Goal: Information Seeking & Learning: Compare options

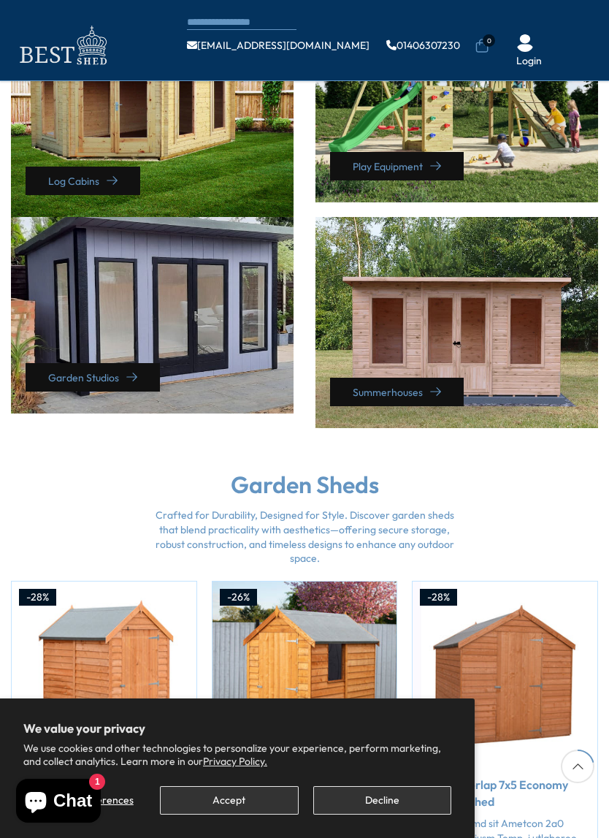
scroll to position [687, 0]
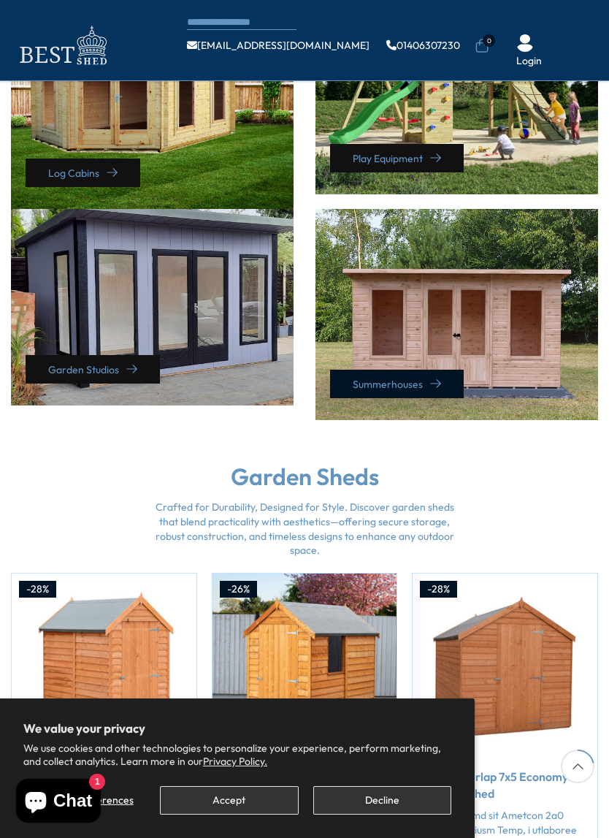
click at [351, 394] on link "Summerhouses" at bounding box center [397, 384] width 134 height 28
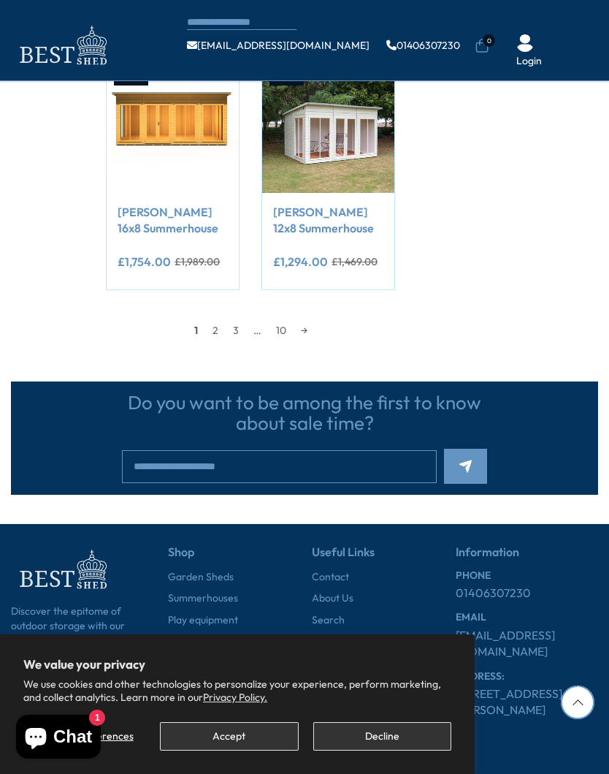
scroll to position [1423, 0]
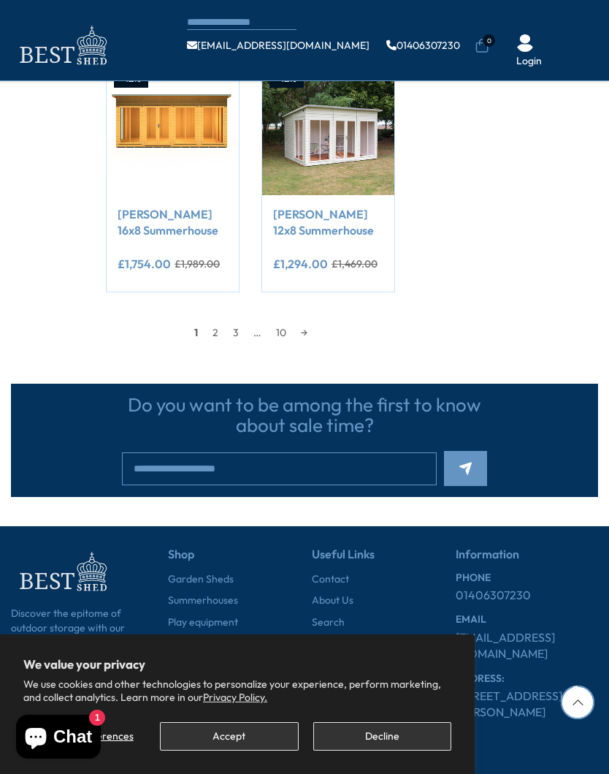
click at [210, 328] on link "2" at bounding box center [215, 332] width 20 height 22
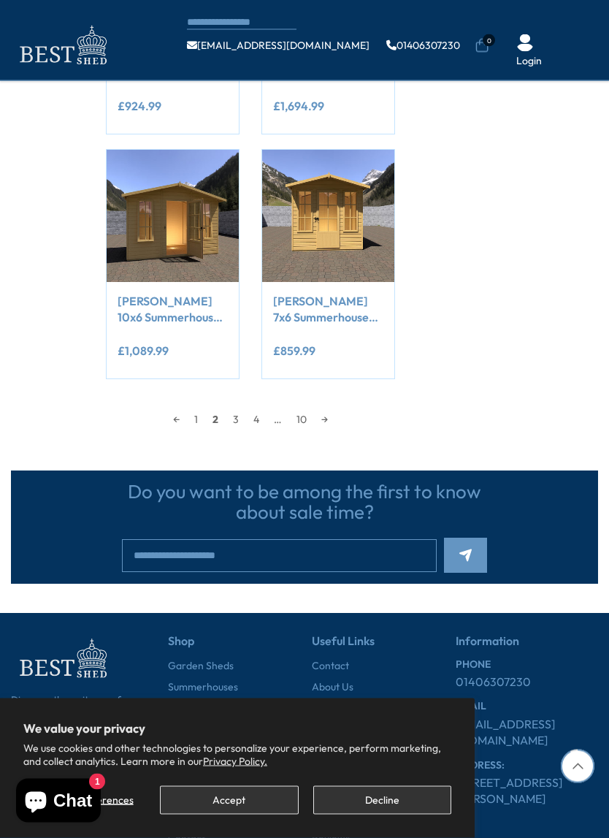
scroll to position [1341, 0]
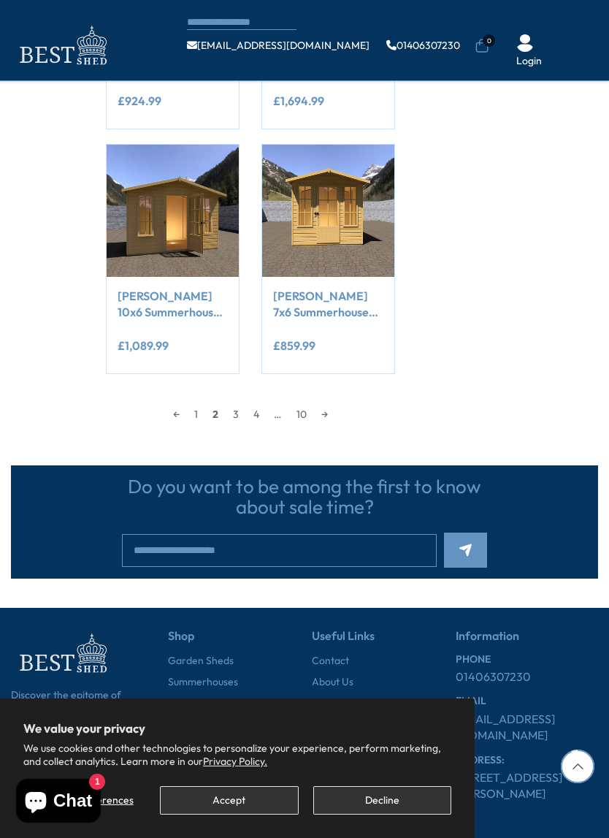
click at [227, 408] on link "3" at bounding box center [236, 414] width 20 height 22
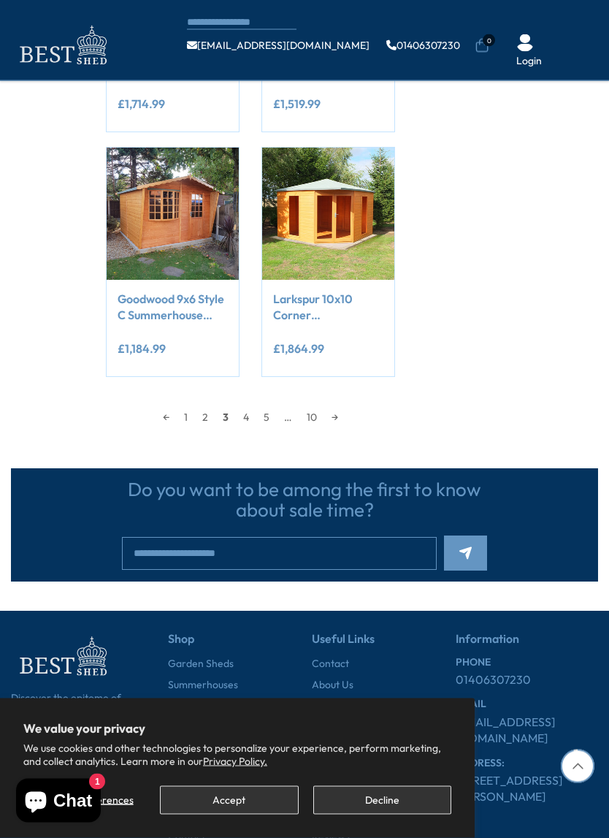
scroll to position [1378, 0]
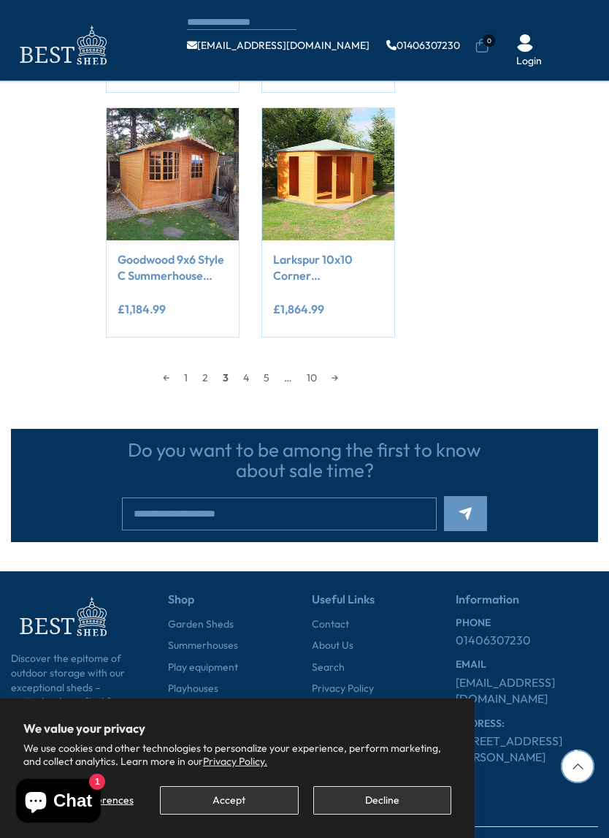
click at [237, 377] on link "4" at bounding box center [246, 378] width 20 height 22
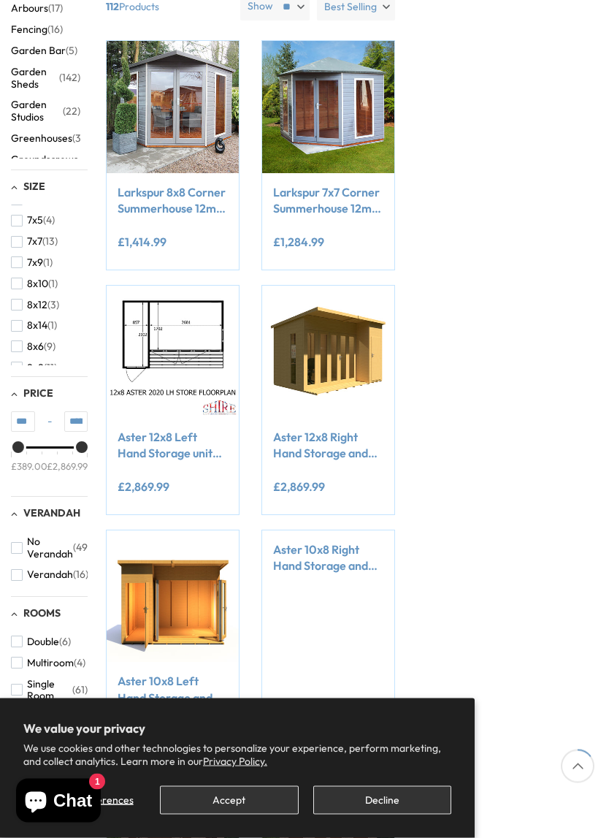
scroll to position [175, 0]
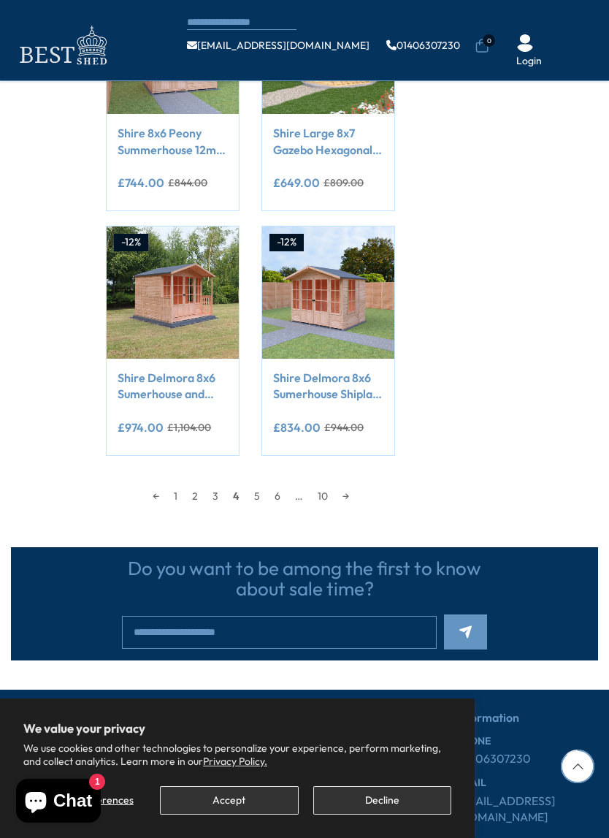
click at [250, 493] on link "5" at bounding box center [257, 496] width 20 height 22
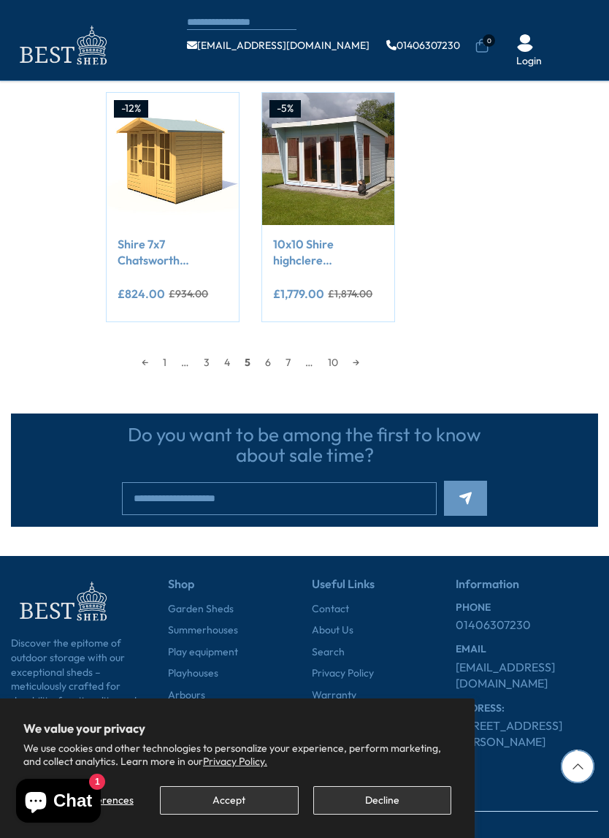
scroll to position [1396, 0]
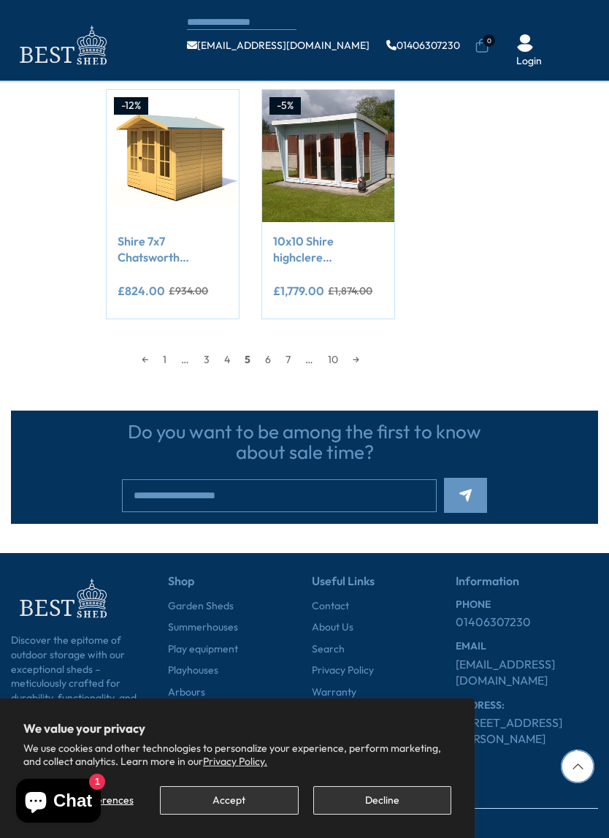
click at [258, 354] on link "6" at bounding box center [268, 359] width 20 height 22
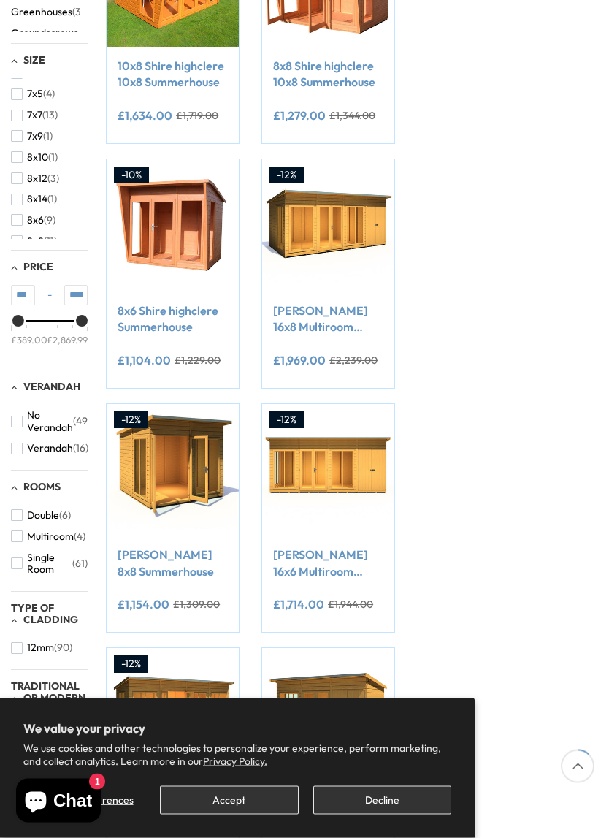
scroll to position [175, 0]
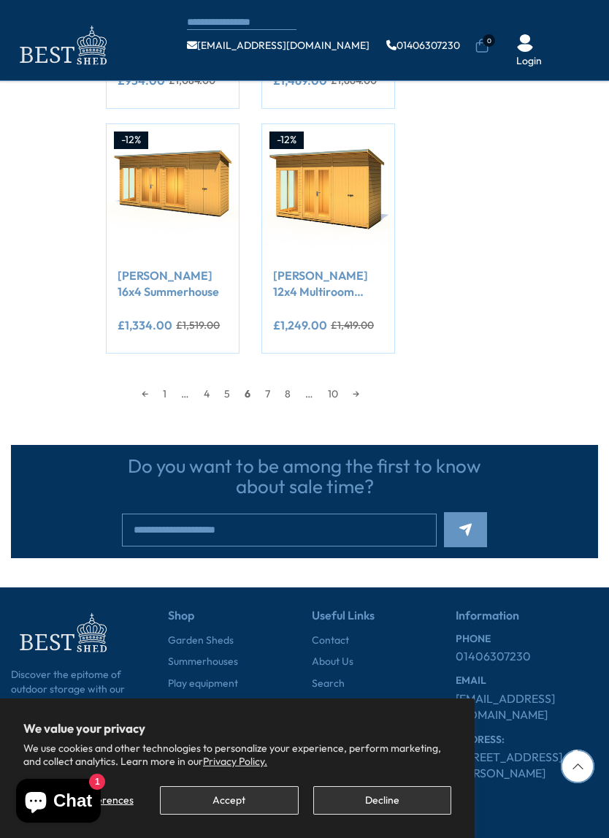
click at [259, 392] on link "7" at bounding box center [268, 394] width 20 height 22
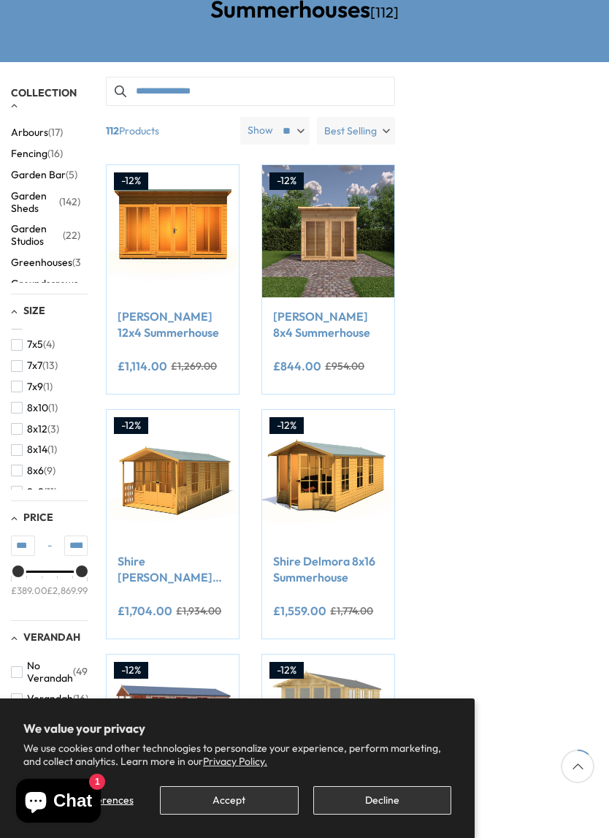
scroll to position [175, 0]
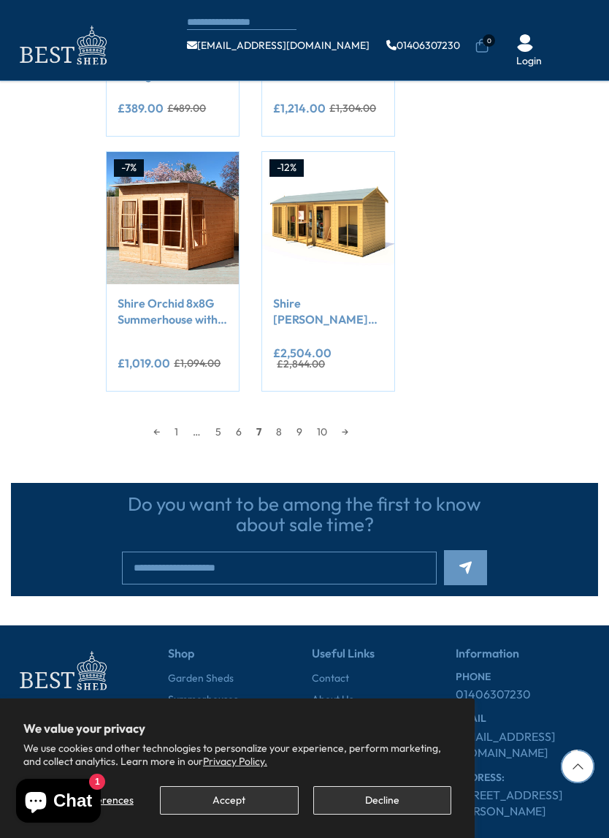
click at [317, 421] on link "10" at bounding box center [322, 432] width 25 height 22
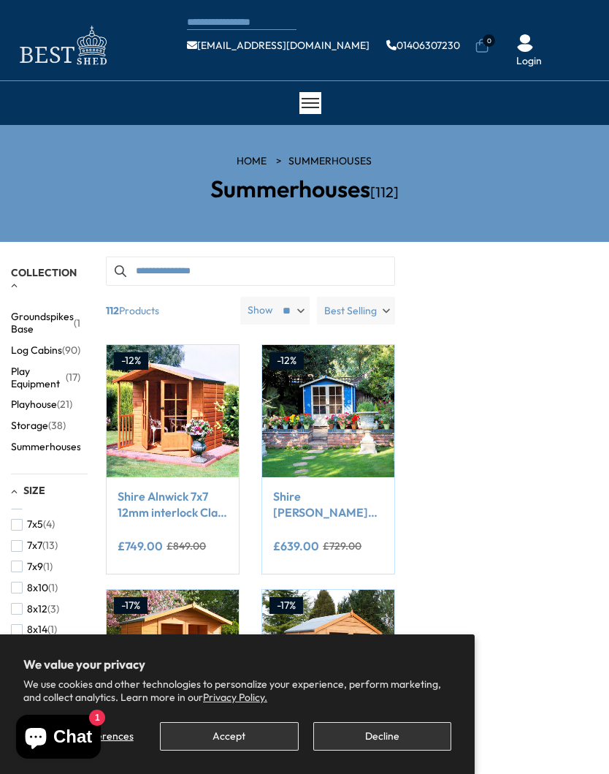
scroll to position [180, 0]
click at [31, 344] on span "Log Cabins" at bounding box center [36, 350] width 51 height 12
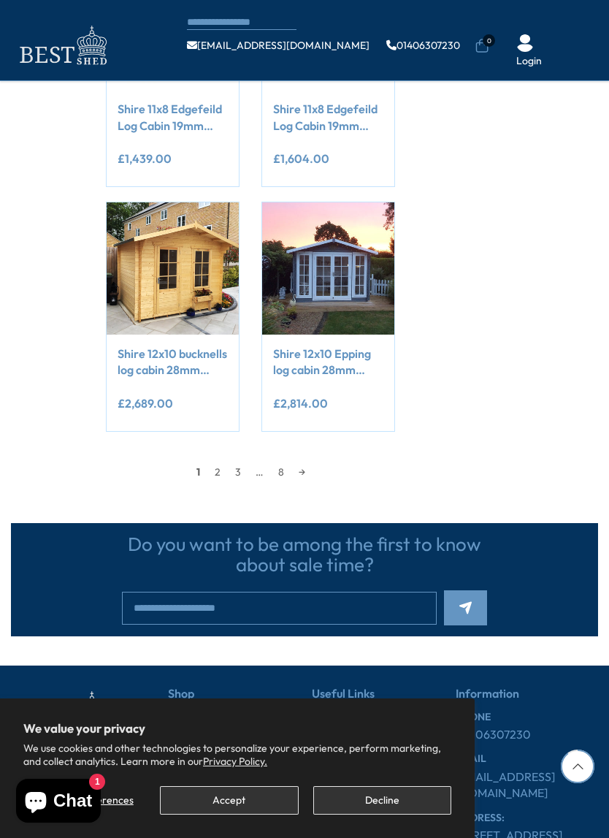
scroll to position [1288, 0]
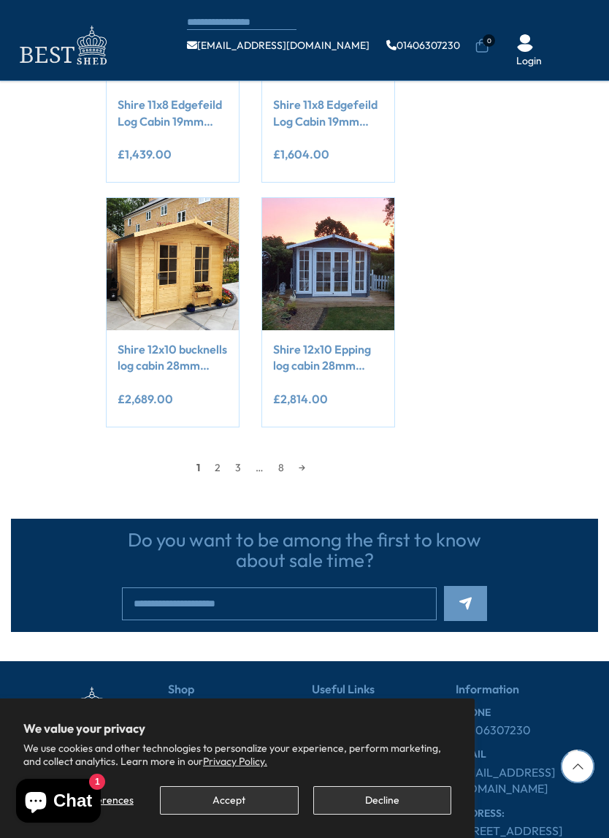
click at [210, 471] on link "2" at bounding box center [217, 468] width 20 height 22
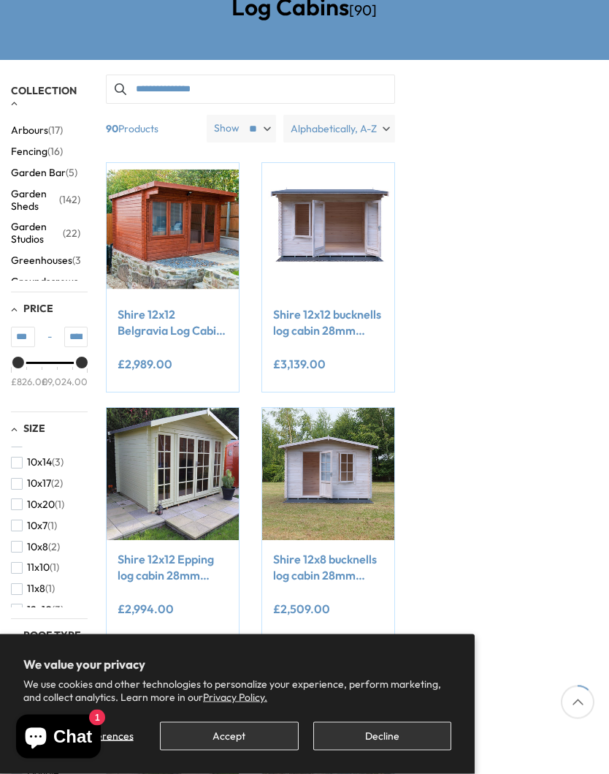
scroll to position [56, 0]
click at [18, 500] on span "button" at bounding box center [17, 506] width 12 height 12
